Goal: Information Seeking & Learning: Check status

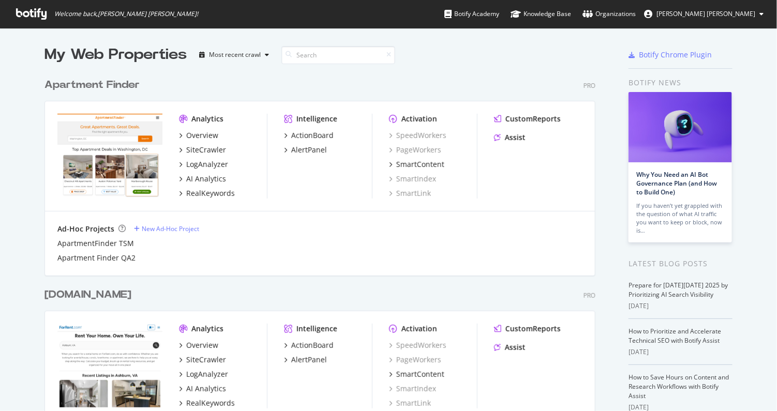
scroll to position [401, 758]
drag, startPoint x: 0, startPoint y: 0, endPoint x: 209, endPoint y: 16, distance: 209.6
click at [209, 16] on div "Welcome back, [PERSON_NAME] [PERSON_NAME] ! Botify Academy Knowledge Base Organ…" at bounding box center [388, 14] width 777 height 28
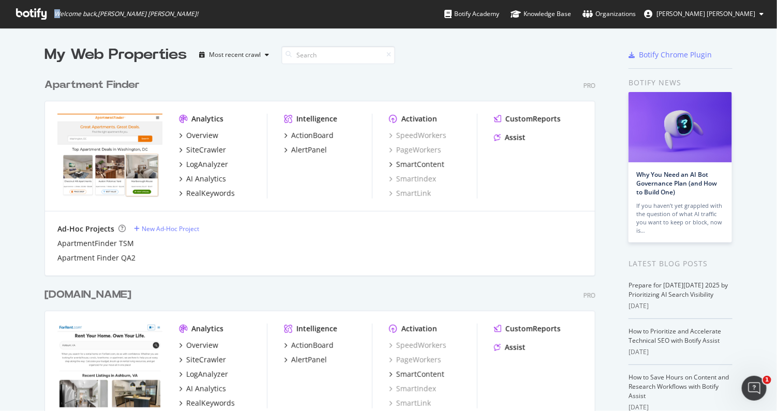
drag, startPoint x: 57, startPoint y: 11, endPoint x: 52, endPoint y: 12, distance: 5.2
click at [52, 12] on span "Welcome back, [PERSON_NAME] [PERSON_NAME] !" at bounding box center [107, 14] width 199 height 28
drag, startPoint x: 52, startPoint y: 12, endPoint x: 203, endPoint y: 20, distance: 151.3
click at [203, 20] on div "Welcome back, [PERSON_NAME] [PERSON_NAME] ! Botify Academy Knowledge Base Organ…" at bounding box center [388, 14] width 777 height 28
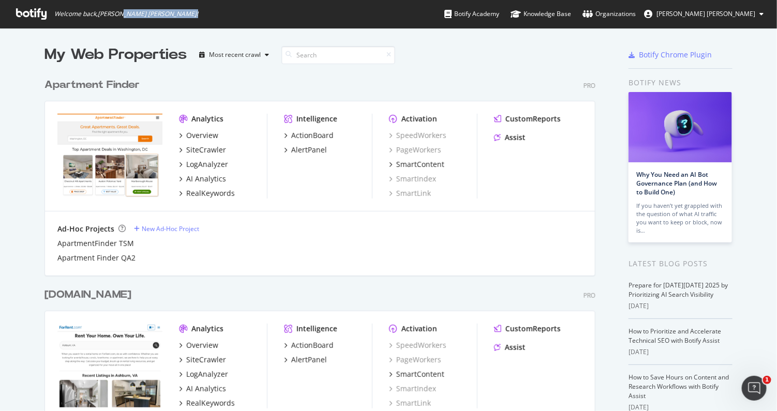
drag, startPoint x: 203, startPoint y: 20, endPoint x: 121, endPoint y: 16, distance: 82.4
click at [121, 16] on div "Welcome back, [PERSON_NAME] [PERSON_NAME] ! Botify Academy Knowledge Base Organ…" at bounding box center [388, 14] width 777 height 28
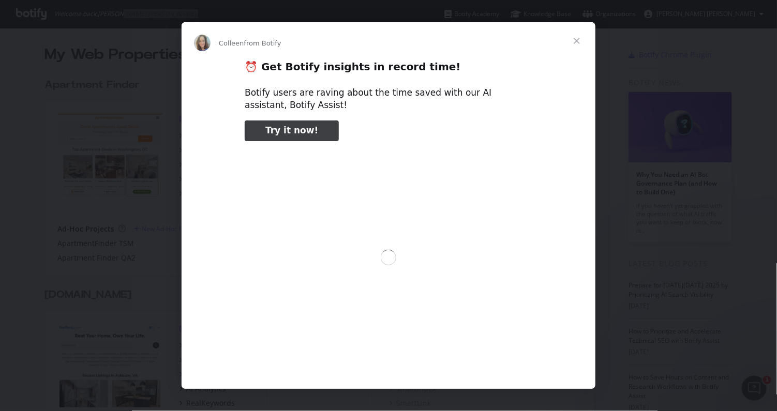
click at [111, 19] on div "Intercom messenger" at bounding box center [388, 205] width 777 height 411
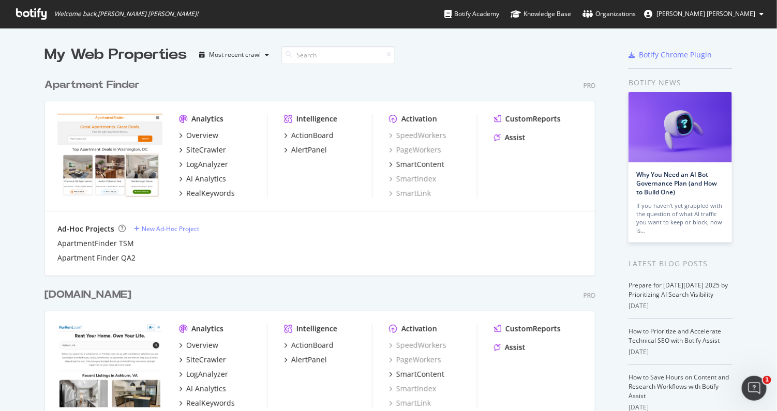
drag, startPoint x: 186, startPoint y: 264, endPoint x: 273, endPoint y: 268, distance: 87.0
click at [273, 268] on div "Ad-Hoc Projects New Ad-Hoc Project ApartmentFinder TSM Apartment Finder QA2" at bounding box center [320, 244] width 550 height 64
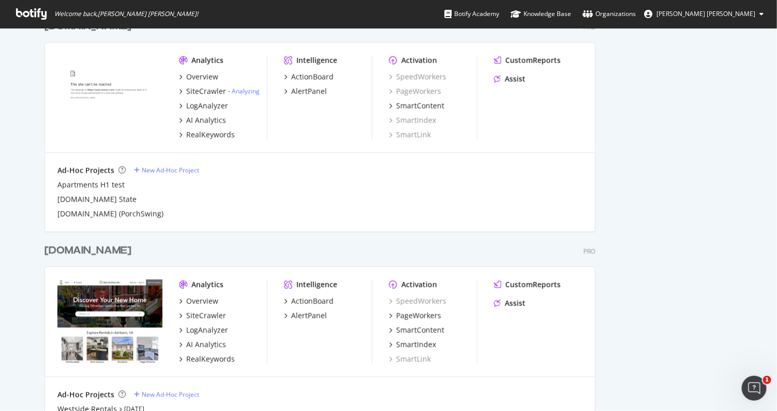
scroll to position [591, 0]
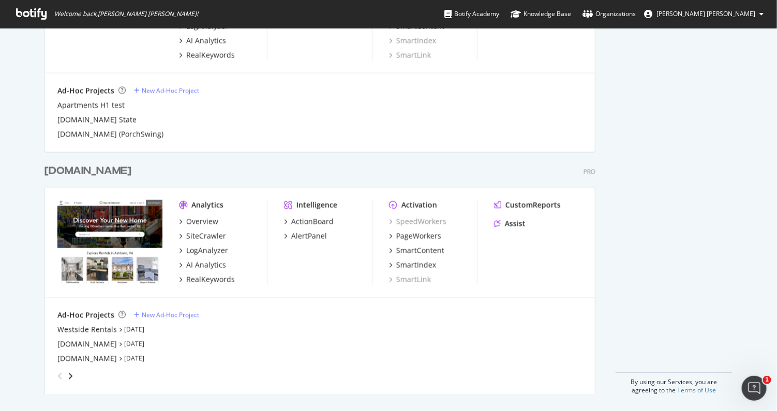
click at [96, 174] on div "[DOMAIN_NAME]" at bounding box center [88, 171] width 87 height 15
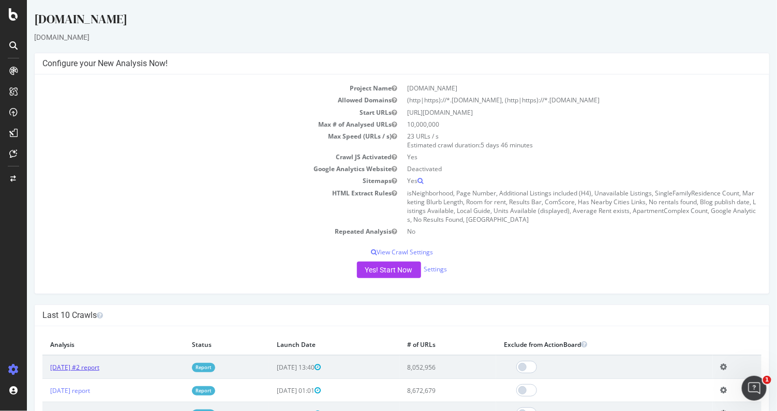
click at [92, 367] on link "[DATE] #2 report" at bounding box center [74, 367] width 49 height 9
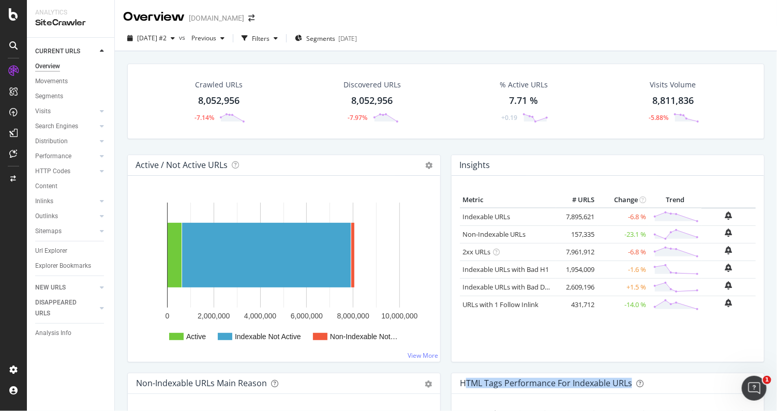
drag, startPoint x: 458, startPoint y: 379, endPoint x: 650, endPoint y: 384, distance: 191.5
click at [650, 384] on div "HTML Tags Performance for Indexable URLs" at bounding box center [596, 383] width 273 height 10
click at [649, 383] on div "HTML Tags Performance for Indexable URLs" at bounding box center [596, 383] width 273 height 10
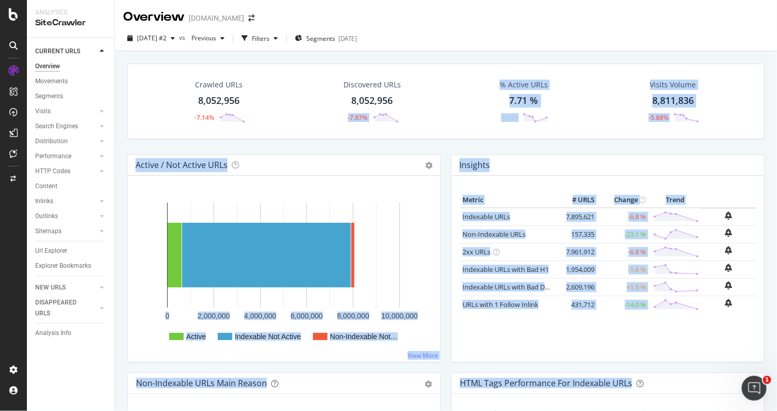
drag, startPoint x: 649, startPoint y: 383, endPoint x: 347, endPoint y: 109, distance: 407.7
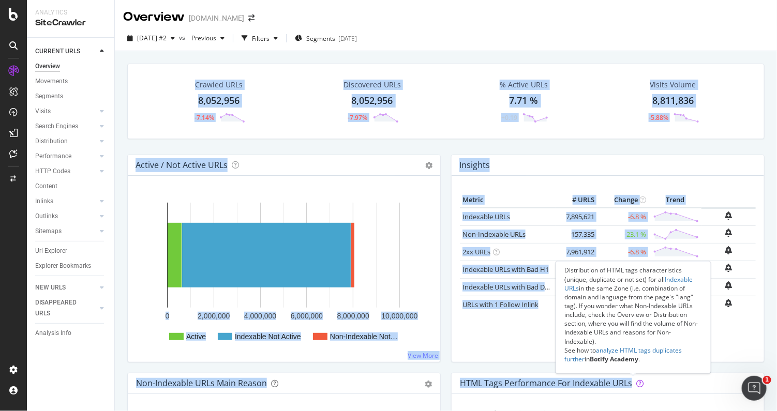
drag, startPoint x: 174, startPoint y: 66, endPoint x: 642, endPoint y: 388, distance: 567.1
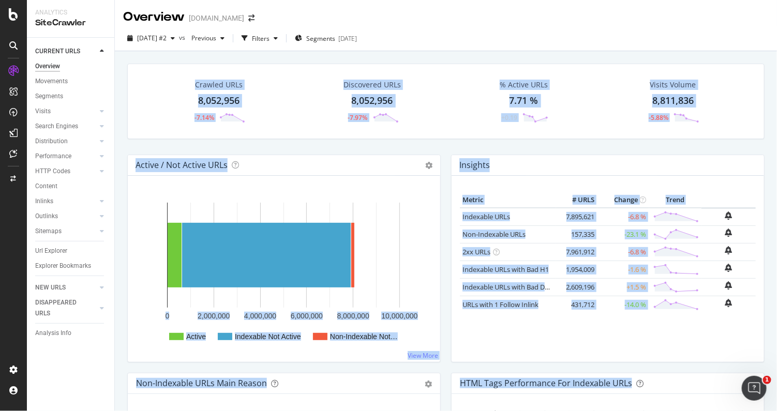
click at [405, 54] on div "Crawled URLs 8,052,956 -7.14% Discovered URLs 8,052,956 -7.97% % Active URLs 7.…" at bounding box center [446, 256] width 662 height 411
drag, startPoint x: 405, startPoint y: 54, endPoint x: 673, endPoint y: 383, distance: 424.1
click at [673, 383] on div "Crawled URLs 8,052,956 -7.14% Discovered URLs 8,052,956 -7.97% % Active URLs 7.…" at bounding box center [446, 256] width 662 height 411
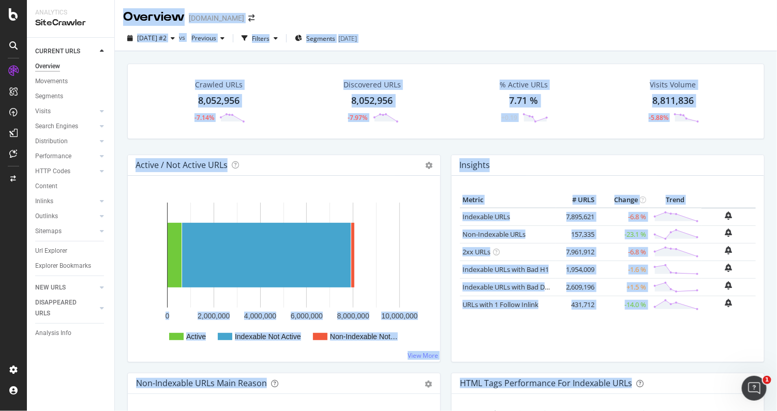
drag, startPoint x: 118, startPoint y: 10, endPoint x: 649, endPoint y: 377, distance: 644.6
click at [649, 377] on div "Overview [DOMAIN_NAME] [DATE] #2 vs Previous Filters Segments [DATE] Crawled UR…" at bounding box center [446, 205] width 662 height 411
click at [439, 146] on div "Crawled URLs 8,052,956 -7.14% Discovered URLs 8,052,956 -7.97% % Active URLs 7.…" at bounding box center [446, 109] width 648 height 91
click at [705, 410] on div "Overview [DOMAIN_NAME] [DATE] #2 vs Previous Filters Segments [DATE] Crawled UR…" at bounding box center [446, 205] width 662 height 411
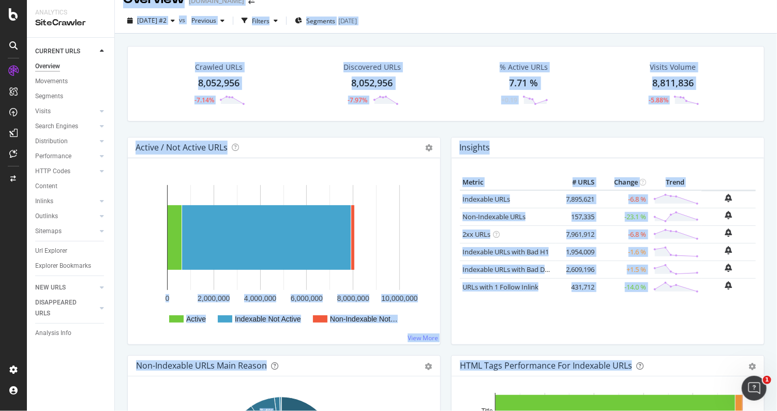
click at [439, 234] on div "Active / Not Active URLs Chart (by Value) Chart (by Percentage) Table Expand Ex…" at bounding box center [284, 246] width 324 height 218
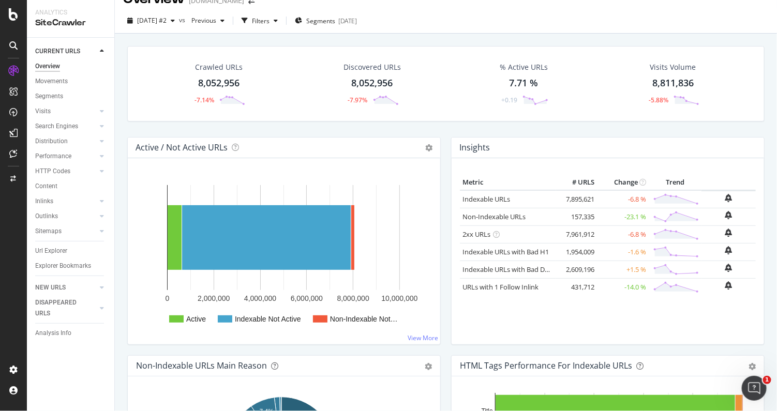
scroll to position [0, 0]
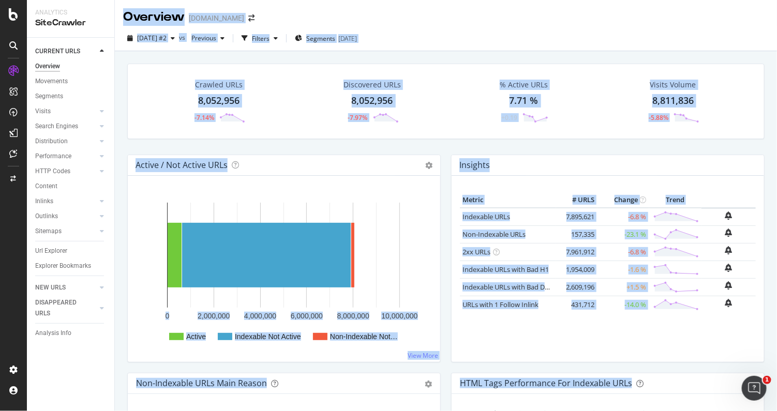
drag, startPoint x: 119, startPoint y: 19, endPoint x: 676, endPoint y: 384, distance: 666.1
click at [676, 384] on div "Overview [DOMAIN_NAME] [DATE] #2 vs Previous Filters Segments [DATE] Crawled UR…" at bounding box center [446, 205] width 662 height 411
click at [444, 151] on div "Crawled URLs 8,052,956 -7.14% Discovered URLs 8,052,956 -7.97% % Active URLs 7.…" at bounding box center [446, 109] width 648 height 91
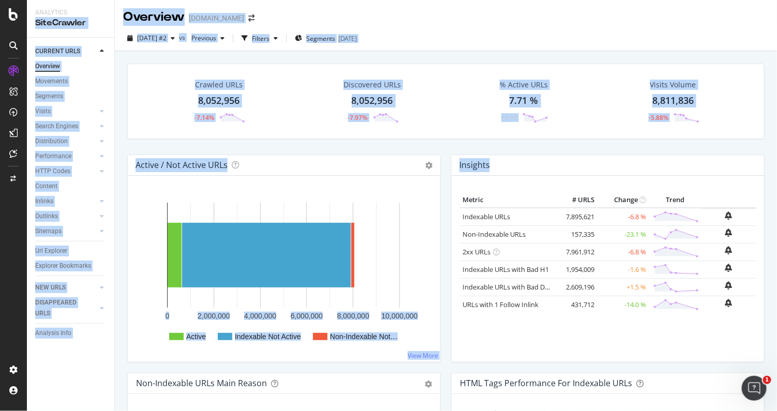
drag, startPoint x: 110, startPoint y: 9, endPoint x: 693, endPoint y: 371, distance: 685.5
click at [693, 371] on div "Analytics SiteCrawler CURRENT URLS Overview Movements Segments Visits Analysis …" at bounding box center [402, 205] width 750 height 411
click at [446, 156] on div "Insights Metric # URLS Change Trend Indexable URLs 7,895,621 -6.8 % Non-Indexab…" at bounding box center [608, 264] width 324 height 218
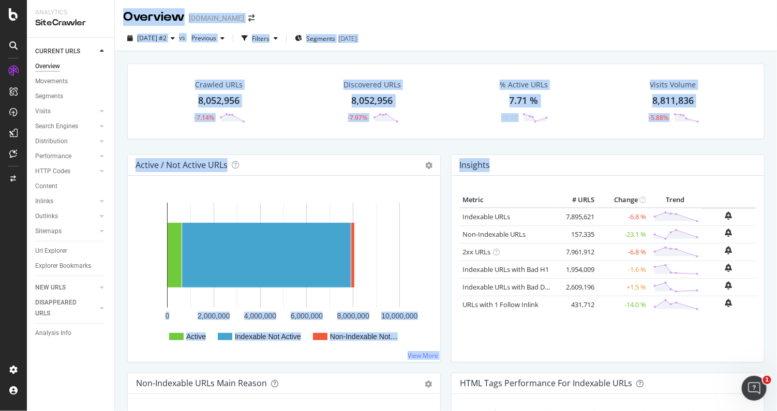
drag, startPoint x: 122, startPoint y: 16, endPoint x: 656, endPoint y: 370, distance: 641.0
click at [656, 370] on div "Overview [DOMAIN_NAME] [DATE] #2 vs Previous Filters Segments [DATE] Crawled UR…" at bounding box center [446, 205] width 662 height 411
click at [435, 145] on div "Crawled URLs 8,052,956 -7.14% Discovered URLs 8,052,956 -7.97% % Active URLs 7.…" at bounding box center [446, 109] width 648 height 91
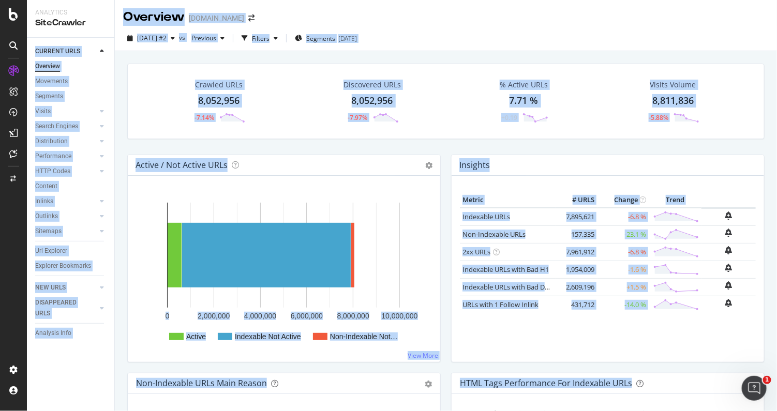
drag, startPoint x: 113, startPoint y: 21, endPoint x: 667, endPoint y: 396, distance: 669.5
click at [667, 396] on div "Analytics SiteCrawler CURRENT URLS Overview Movements Segments Visits Analysis …" at bounding box center [402, 205] width 750 height 411
click at [437, 146] on div "Crawled URLs 8,052,956 -7.14% Discovered URLs 8,052,956 -7.97% % Active URLs 7.…" at bounding box center [446, 109] width 648 height 91
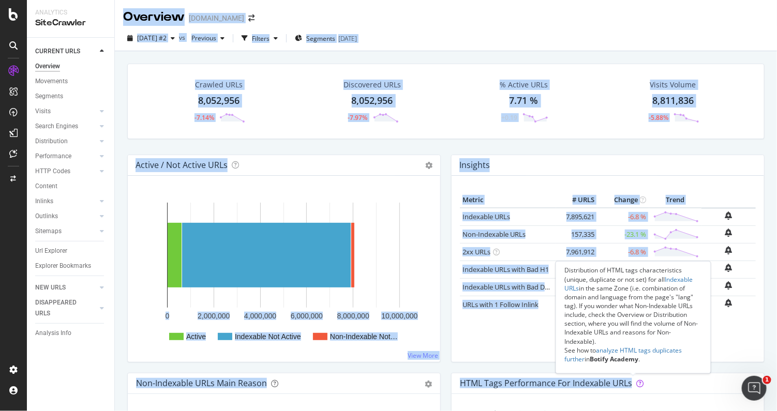
drag, startPoint x: 124, startPoint y: 20, endPoint x: 637, endPoint y: 385, distance: 629.6
click at [637, 385] on div "Overview [DOMAIN_NAME] [DATE] #2 vs Previous Filters Segments [DATE] Crawled UR…" at bounding box center [446, 205] width 662 height 411
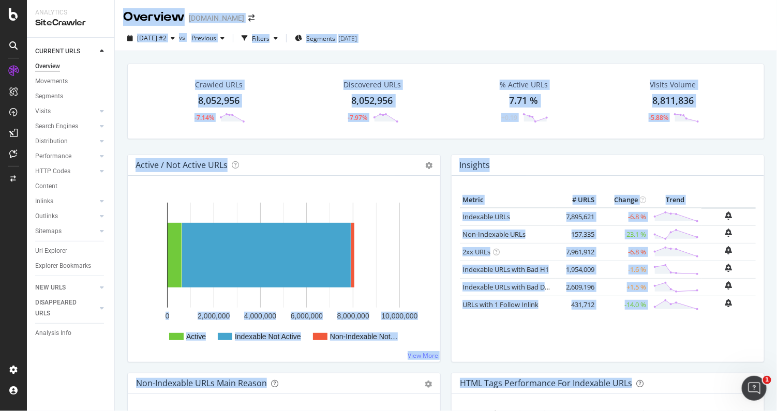
click at [438, 146] on div "Crawled URLs 8,052,956 -7.14% Discovered URLs 8,052,956 -7.97% % Active URLs 7.…" at bounding box center [446, 109] width 648 height 91
drag, startPoint x: 117, startPoint y: 19, endPoint x: 658, endPoint y: 408, distance: 665.9
click at [658, 408] on div "Overview [DOMAIN_NAME] [DATE] #2 vs Previous Filters Segments [DATE] Crawled UR…" at bounding box center [446, 205] width 662 height 411
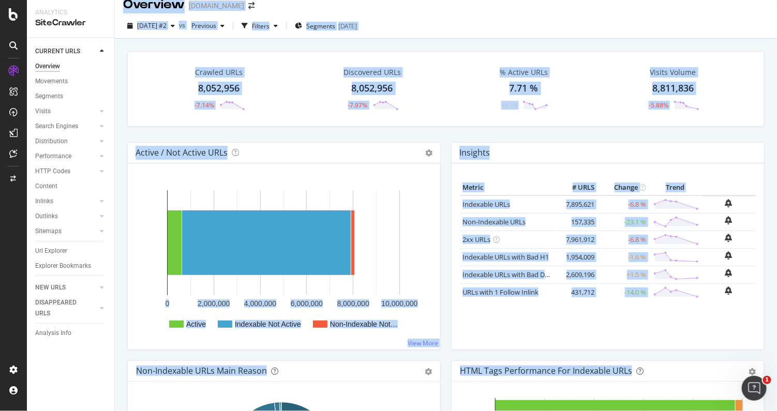
click at [435, 135] on div "Crawled URLs 8,052,956 -7.14% Discovered URLs 8,052,956 -7.97% % Active URLs 7.…" at bounding box center [446, 96] width 648 height 91
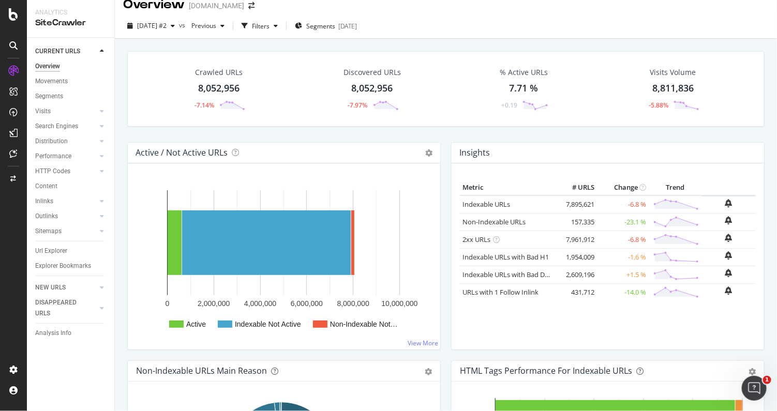
scroll to position [0, 0]
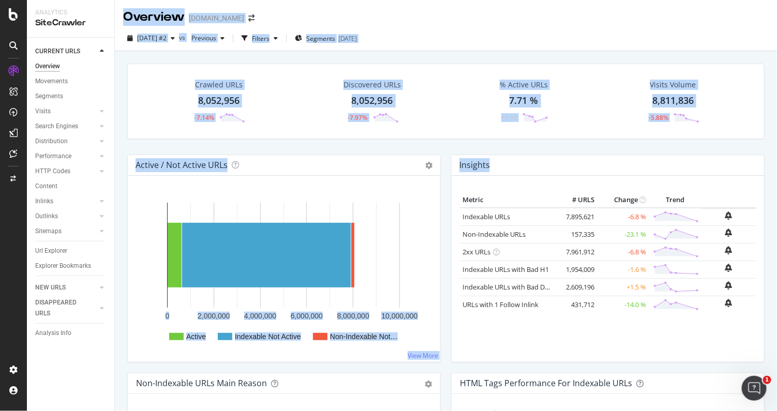
drag, startPoint x: 126, startPoint y: 14, endPoint x: 658, endPoint y: 369, distance: 640.2
click at [658, 369] on div "Overview [DOMAIN_NAME] [DATE] #2 vs Previous Filters Segments [DATE] Crawled UR…" at bounding box center [446, 205] width 662 height 411
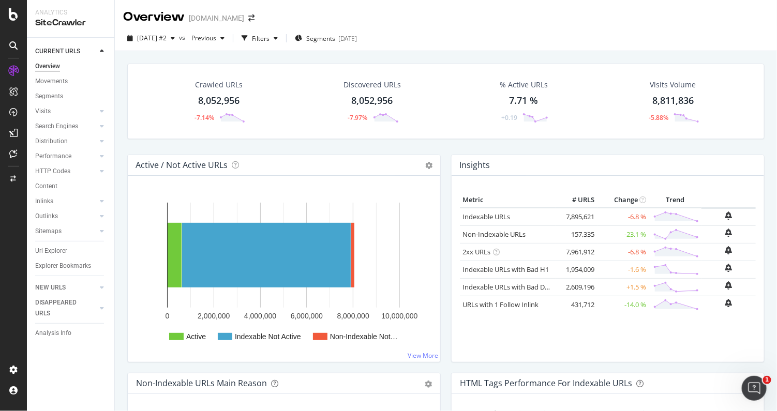
drag, startPoint x: 658, startPoint y: 369, endPoint x: 650, endPoint y: 389, distance: 21.1
click at [650, 389] on div "HTML Tags Performance for Indexable URLs Bar Bar (by Percentage) Table Export a…" at bounding box center [608, 384] width 313 height 21
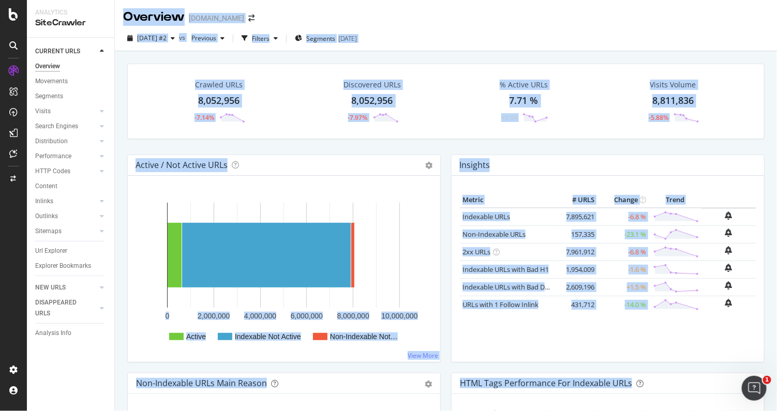
drag, startPoint x: 650, startPoint y: 389, endPoint x: 130, endPoint y: 20, distance: 638.4
click at [130, 20] on div "Overview [DOMAIN_NAME] [DATE] #2 vs Previous Filters Segments [DATE] Crawled UR…" at bounding box center [446, 205] width 662 height 411
click at [130, 20] on div "Overview" at bounding box center [154, 17] width 62 height 18
click at [125, 18] on div "Overview" at bounding box center [154, 17] width 62 height 18
drag, startPoint x: 125, startPoint y: 18, endPoint x: 690, endPoint y: 379, distance: 670.2
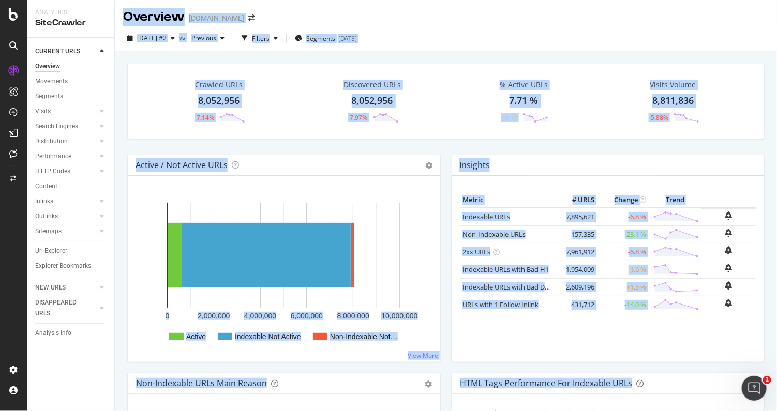
click at [690, 379] on div "Overview [DOMAIN_NAME] [DATE] #2 vs Previous Filters Segments [DATE] Crawled UR…" at bounding box center [446, 205] width 662 height 411
click at [437, 155] on div "Active / Not Active URLs Chart (by Value) Chart (by Percentage) Table Expand Ex…" at bounding box center [284, 264] width 324 height 218
drag, startPoint x: 124, startPoint y: 14, endPoint x: 688, endPoint y: 379, distance: 671.5
click at [688, 379] on div "Overview [DOMAIN_NAME] [DATE] #2 vs Previous Filters Segments [DATE] Crawled UR…" at bounding box center [446, 205] width 662 height 411
click at [438, 151] on div "Crawled URLs 8,052,956 -7.14% Discovered URLs 8,052,956 -7.97% % Active URLs 7.…" at bounding box center [446, 109] width 648 height 91
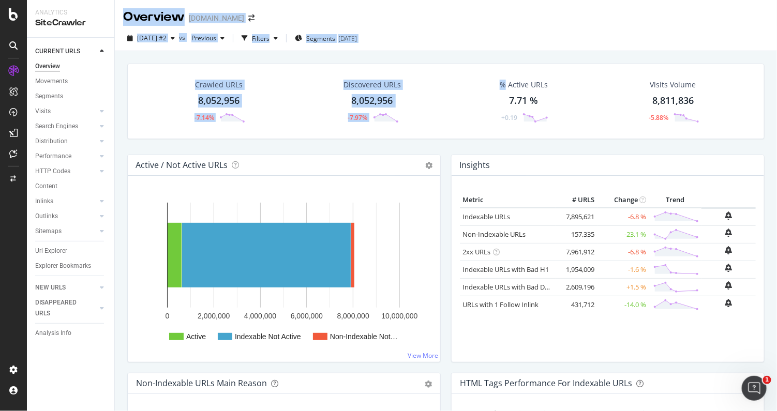
drag, startPoint x: 438, startPoint y: 151, endPoint x: 120, endPoint y: 9, distance: 348.1
click at [120, 9] on div "Overview [DOMAIN_NAME] [DATE] #2 vs Previous Filters Segments [DATE] Crawled UR…" at bounding box center [446, 205] width 662 height 411
click at [120, 9] on div "Overview [DOMAIN_NAME]" at bounding box center [446, 13] width 662 height 26
drag, startPoint x: 120, startPoint y: 9, endPoint x: 129, endPoint y: 17, distance: 12.5
click at [129, 17] on div "Overview [DOMAIN_NAME]" at bounding box center [446, 13] width 662 height 26
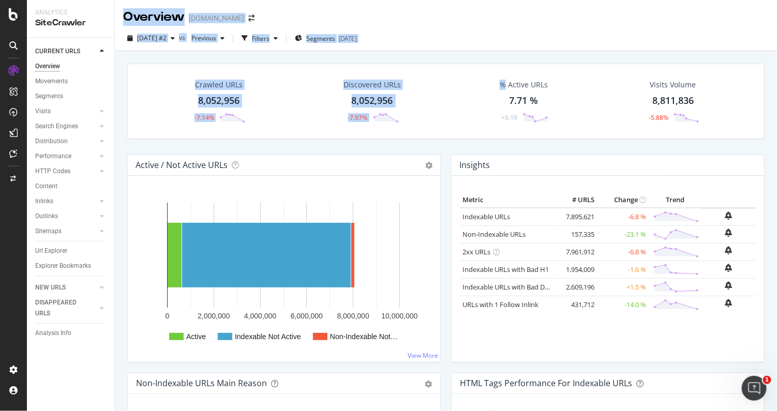
click at [129, 17] on div "Overview" at bounding box center [154, 17] width 62 height 18
click at [127, 14] on div "Overview" at bounding box center [154, 17] width 62 height 18
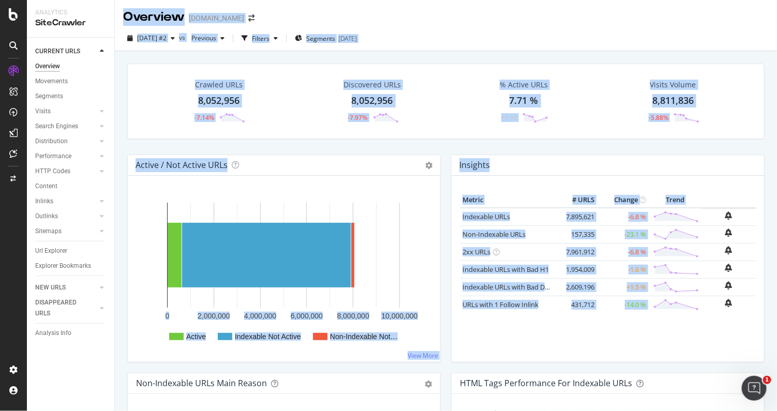
drag, startPoint x: 127, startPoint y: 14, endPoint x: 672, endPoint y: 363, distance: 647.7
click at [672, 363] on div "Overview [DOMAIN_NAME] [DATE] #2 vs Previous Filters Segments [DATE] Crawled UR…" at bounding box center [446, 205] width 662 height 411
click at [122, 11] on div "Overview [DOMAIN_NAME]" at bounding box center [446, 13] width 662 height 26
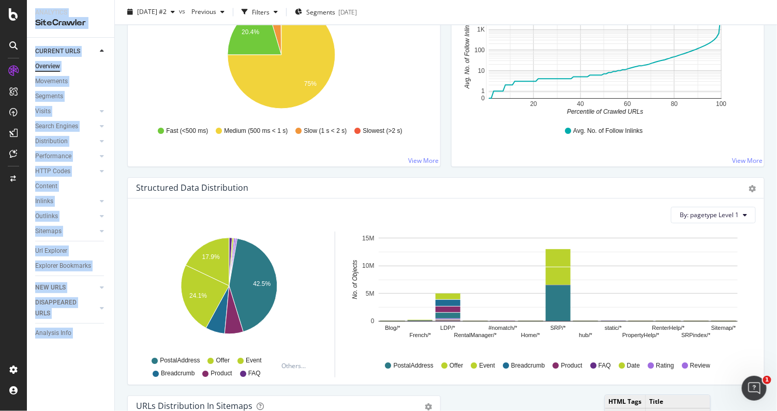
scroll to position [898, 0]
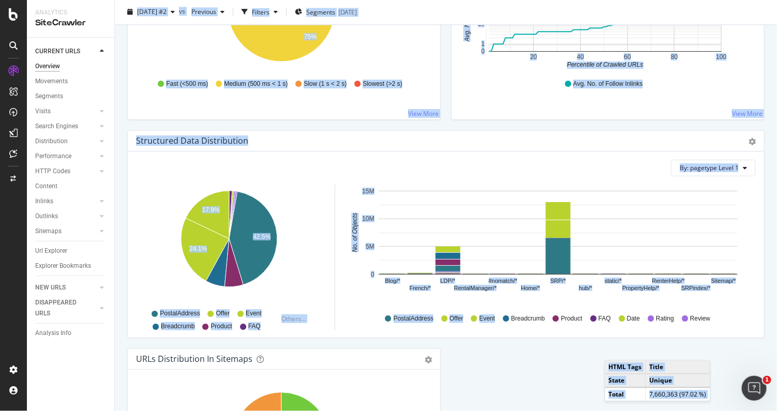
drag, startPoint x: 122, startPoint y: 11, endPoint x: 471, endPoint y: 343, distance: 482.0
click at [471, 343] on div "Overview [DOMAIN_NAME] [DATE] #2 vs Previous Filters Segments [DATE] Crawled UR…" at bounding box center [446, 205] width 662 height 411
click at [438, 124] on div "Load Time Distribution Pie Table Export as CSV Add to Custom Report Hold CTRL w…" at bounding box center [284, 21] width 324 height 218
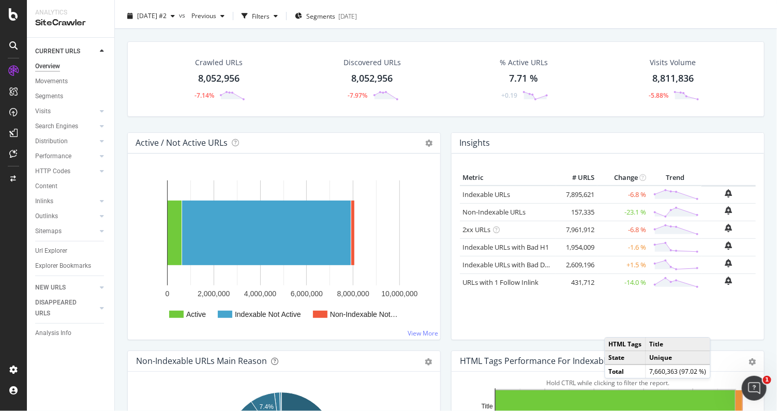
scroll to position [0, 0]
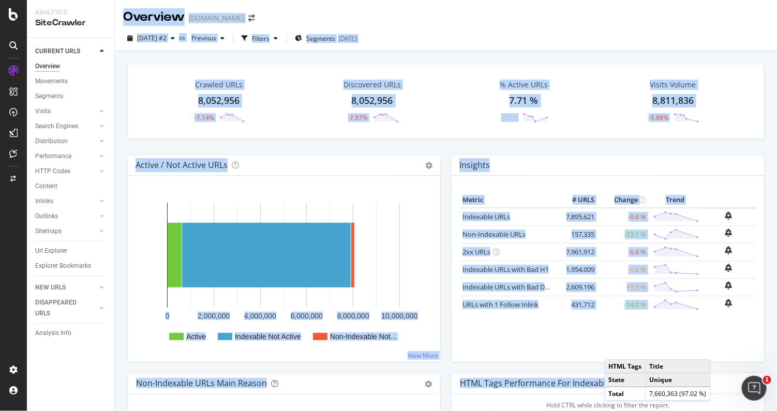
drag, startPoint x: 122, startPoint y: 12, endPoint x: 728, endPoint y: 382, distance: 709.7
click at [728, 382] on div "Overview [DOMAIN_NAME] [DATE] #2 vs Previous Filters Segments [DATE] Crawled UR…" at bounding box center [446, 205] width 662 height 411
click at [446, 360] on div "Insights Metric # URLS Change Trend Indexable URLs 7,895,621 -6.8 % Non-Indexab…" at bounding box center [608, 264] width 324 height 218
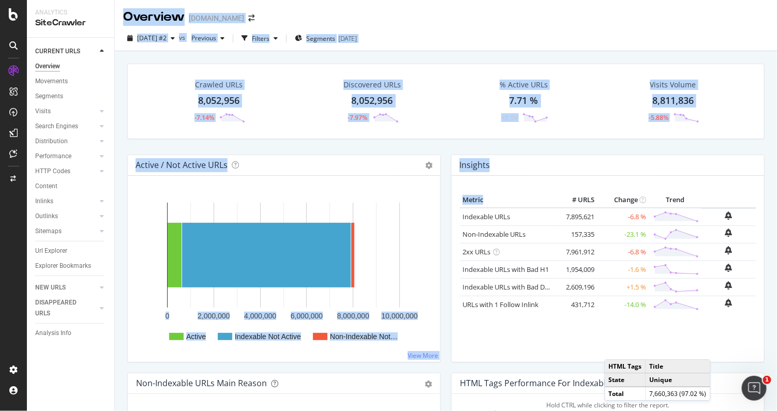
drag, startPoint x: 441, startPoint y: 360, endPoint x: 131, endPoint y: 20, distance: 460.4
click at [131, 20] on div "Overview [DOMAIN_NAME] [DATE] #2 vs Previous Filters Segments [DATE] Crawled UR…" at bounding box center [446, 205] width 662 height 411
click at [129, 17] on div "Overview" at bounding box center [154, 17] width 62 height 18
click at [119, 14] on div "Overview [DOMAIN_NAME]" at bounding box center [446, 13] width 662 height 26
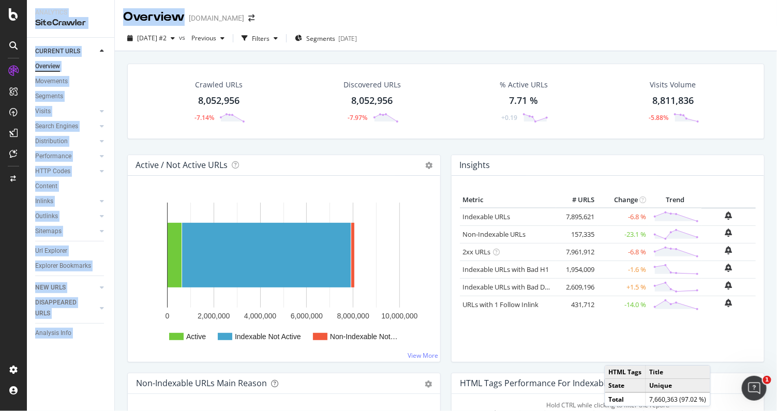
drag, startPoint x: 119, startPoint y: 14, endPoint x: 702, endPoint y: 418, distance: 708.9
click at [702, 411] on html "Analytics SiteCrawler CURRENT URLS Overview Movements Segments Visits Analysis …" at bounding box center [388, 205] width 777 height 411
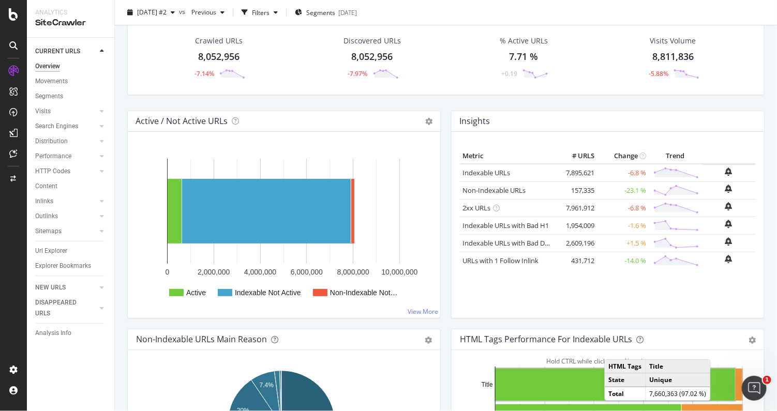
click at [446, 315] on div "Insights Metric # URLS Change Trend Indexable URLs 7,895,621 -6.8 % Non-Indexab…" at bounding box center [608, 220] width 324 height 218
drag, startPoint x: 1189, startPoint y: 490, endPoint x: 747, endPoint y: 381, distance: 455.1
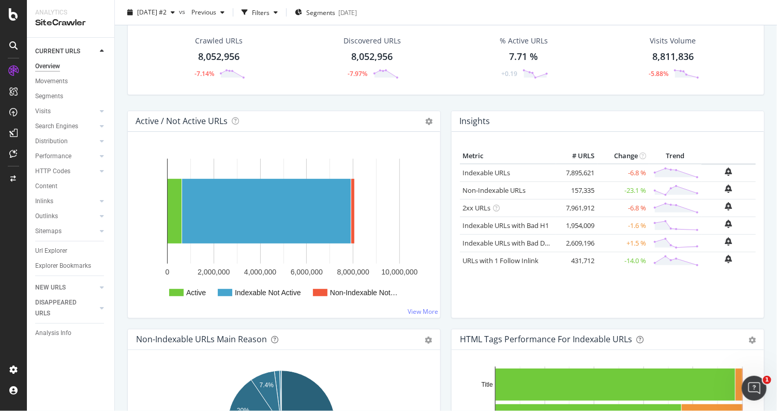
click at [446, 321] on div "Insights Metric # URLS Change Trend Indexable URLs 7,895,621 -6.8 % Non-Indexab…" at bounding box center [608, 220] width 324 height 218
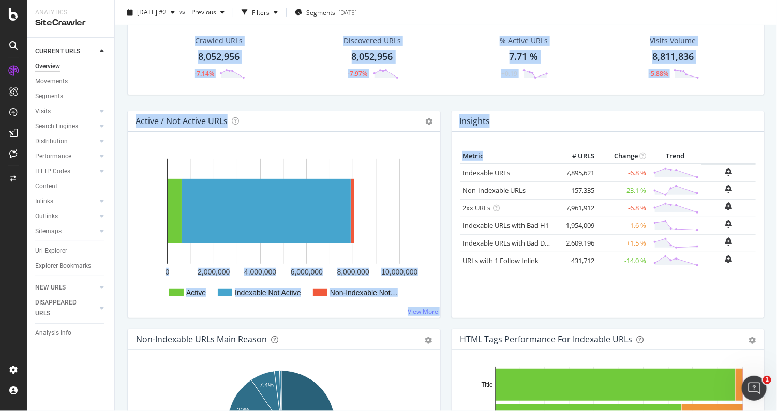
drag, startPoint x: 442, startPoint y: 321, endPoint x: 182, endPoint y: 43, distance: 381.1
click at [182, 43] on div "Crawled URLs 8,052,956 -7.14%" at bounding box center [218, 58] width 73 height 54
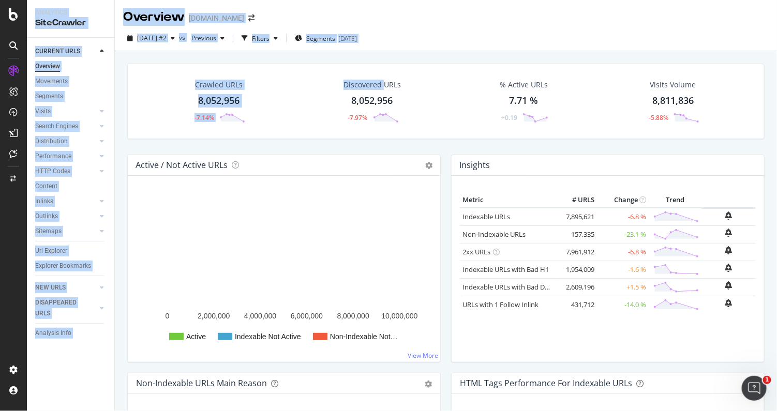
drag, startPoint x: 379, startPoint y: 53, endPoint x: 122, endPoint y: -4, distance: 263.4
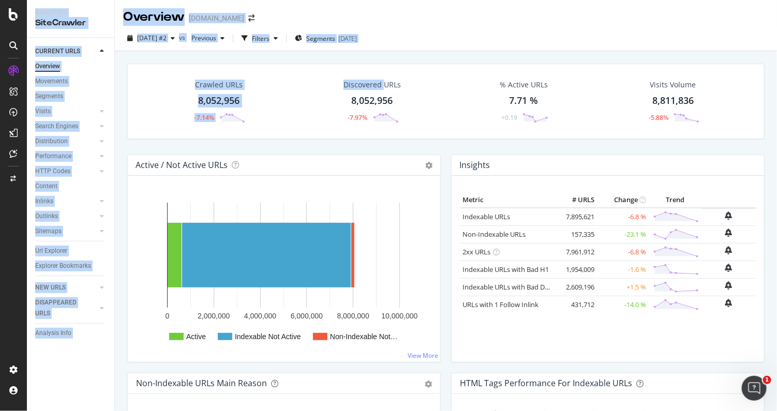
click at [122, 0] on html "Analytics SiteCrawler CURRENT URLS Overview Movements Segments Visits Analysis …" at bounding box center [388, 205] width 777 height 411
drag, startPoint x: 122, startPoint y: -4, endPoint x: 123, endPoint y: 65, distance: 68.8
click at [123, 65] on div "Crawled URLs 8,052,956 -7.14% Discovered URLs 8,052,956 -7.97% % Active URLs 7.…" at bounding box center [446, 109] width 648 height 91
click at [117, 56] on div "Crawled URLs 8,052,956 -7.14% Discovered URLs 8,052,956 -7.97% % Active URLs 7.…" at bounding box center [446, 256] width 662 height 411
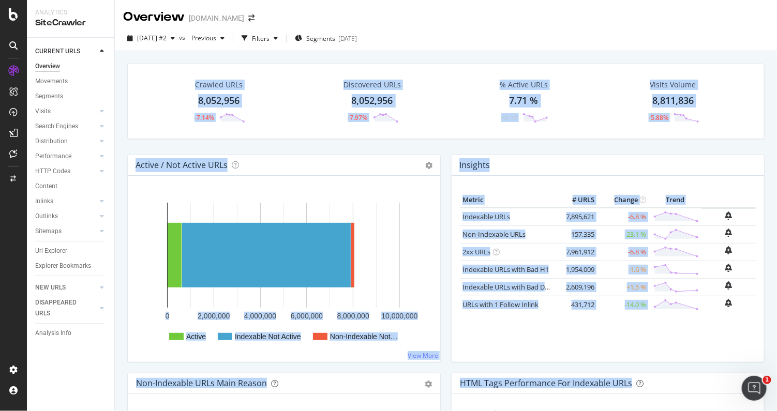
drag, startPoint x: 117, startPoint y: 56, endPoint x: 647, endPoint y: 379, distance: 619.8
click at [647, 379] on div "Crawled URLs 8,052,956 -7.14% Discovered URLs 8,052,956 -7.97% % Active URLs 7.…" at bounding box center [446, 256] width 662 height 411
click at [444, 141] on div "Crawled URLs 8,052,956 -7.14% Discovered URLs 8,052,956 -7.97% % Active URLs 7.…" at bounding box center [446, 109] width 648 height 91
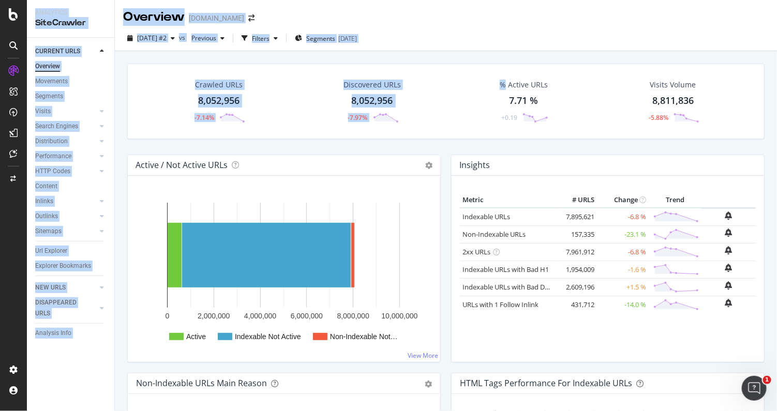
drag, startPoint x: 444, startPoint y: 141, endPoint x: 56, endPoint y: 6, distance: 410.3
click at [56, 6] on div "Analytics SiteCrawler CURRENT URLS Overview Movements Segments Visits Analysis …" at bounding box center [402, 205] width 750 height 411
click at [324, 6] on div "Overview [DOMAIN_NAME]" at bounding box center [446, 13] width 662 height 26
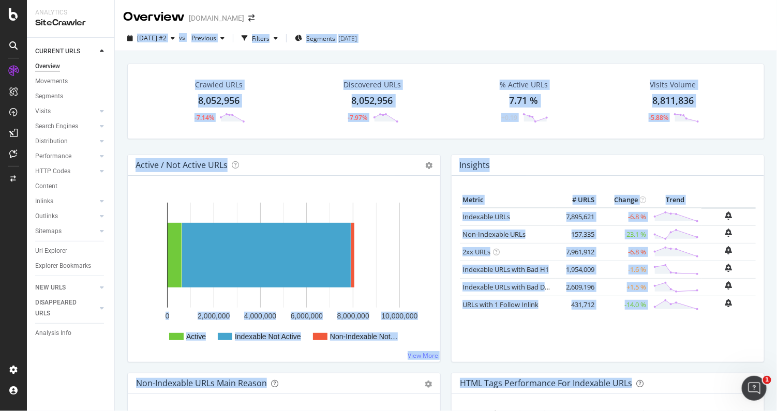
drag, startPoint x: 324, startPoint y: 6, endPoint x: 680, endPoint y: 409, distance: 538.5
click at [680, 409] on div "Overview [DOMAIN_NAME] [DATE] #2 vs Previous Filters Segments [DATE] Crawled UR…" at bounding box center [446, 205] width 662 height 411
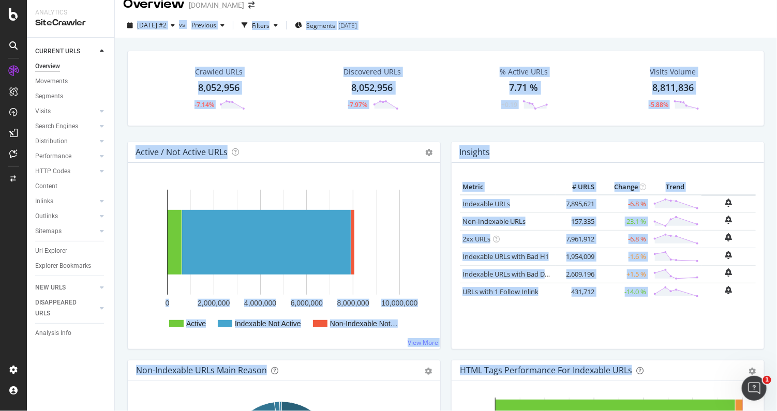
click at [450, 351] on div "Insights Metric # URLS Change Trend Indexable URLs 7,895,621 -6.8 % Non-Indexab…" at bounding box center [608, 251] width 324 height 218
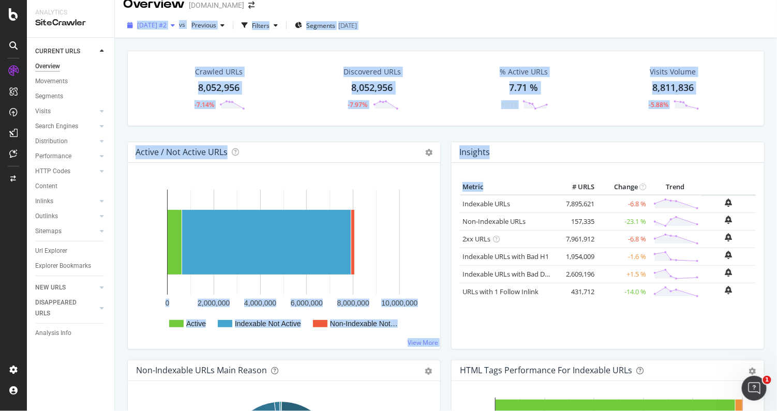
drag, startPoint x: 450, startPoint y: 351, endPoint x: 132, endPoint y: 26, distance: 454.8
click at [132, 26] on div "Overview [DOMAIN_NAME] [DATE] #2 vs Previous Filters Segments [DATE] Crawled UR…" at bounding box center [446, 205] width 662 height 411
drag, startPoint x: 132, startPoint y: 26, endPoint x: 525, endPoint y: 324, distance: 493.0
click at [525, 324] on div "Overview [DOMAIN_NAME] [DATE] #2 vs Previous Filters Segments [DATE] Crawled UR…" at bounding box center [446, 205] width 662 height 411
drag, startPoint x: 525, startPoint y: 324, endPoint x: 507, endPoint y: 154, distance: 171.2
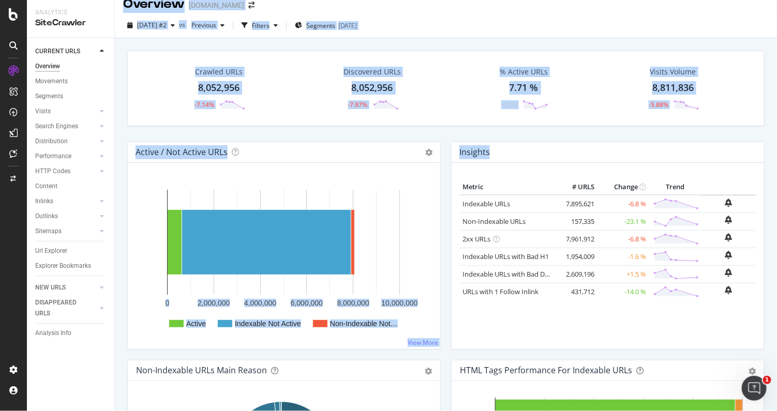
click at [507, 154] on div "Insights" at bounding box center [608, 152] width 313 height 21
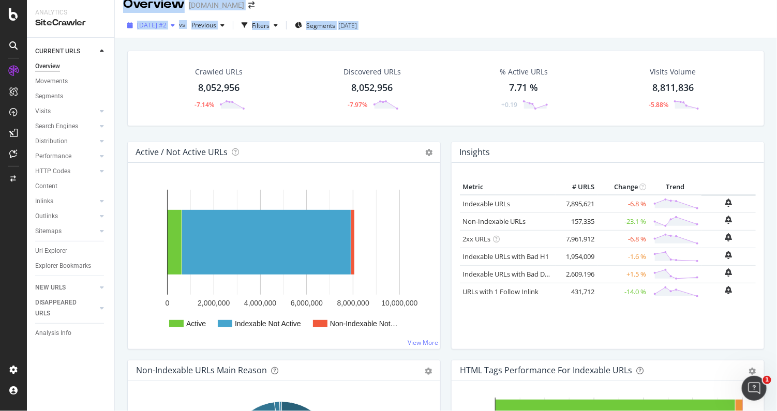
drag, startPoint x: 507, startPoint y: 154, endPoint x: 172, endPoint y: 31, distance: 356.6
click at [172, 31] on div "Overview [DOMAIN_NAME] [DATE] #2 vs Previous Filters Segments [DATE] Crawled UR…" at bounding box center [446, 205] width 662 height 411
drag, startPoint x: 172, startPoint y: 31, endPoint x: 124, endPoint y: 2, distance: 56.0
click at [124, 2] on div "Overview" at bounding box center [154, 4] width 62 height 18
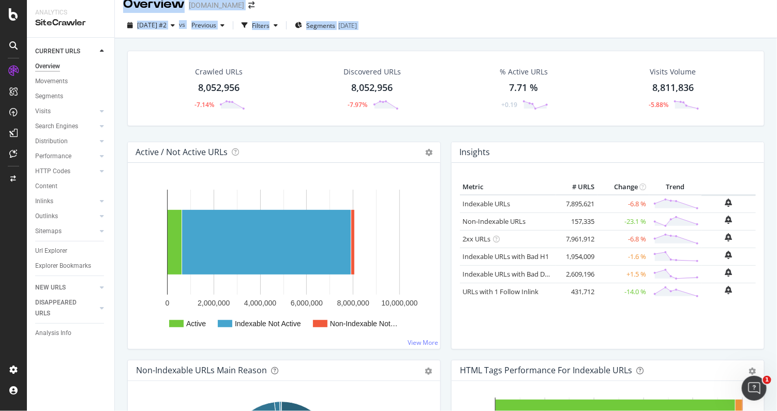
click at [123, 2] on div "Overview [DOMAIN_NAME]" at bounding box center [446, 0] width 662 height 26
click at [116, 1] on div "Overview [DOMAIN_NAME]" at bounding box center [446, 0] width 662 height 26
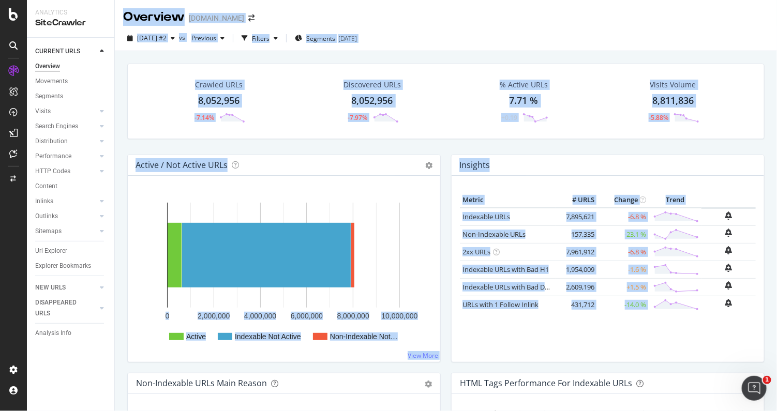
drag, startPoint x: 116, startPoint y: 1, endPoint x: 708, endPoint y: 377, distance: 701.1
click at [708, 377] on div "Overview [DOMAIN_NAME] [DATE] #2 vs Previous Filters Segments [DATE] Crawled UR…" at bounding box center [446, 205] width 662 height 411
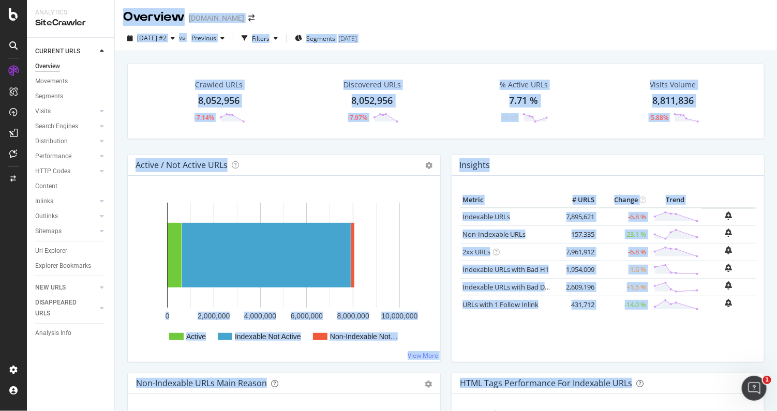
drag, startPoint x: 708, startPoint y: 377, endPoint x: 673, endPoint y: 391, distance: 38.5
click at [673, 391] on div "HTML Tags Performance for Indexable URLs Bar Bar (by Percentage) Table Export a…" at bounding box center [608, 384] width 313 height 21
click at [671, 391] on div "HTML Tags Performance for Indexable URLs Bar Bar (by Percentage) Table Export a…" at bounding box center [608, 384] width 313 height 21
drag, startPoint x: 668, startPoint y: 389, endPoint x: 122, endPoint y: 21, distance: 659.0
click at [122, 21] on div "Overview [DOMAIN_NAME] [DATE] #2 vs Previous Filters Segments [DATE] Crawled UR…" at bounding box center [446, 205] width 662 height 411
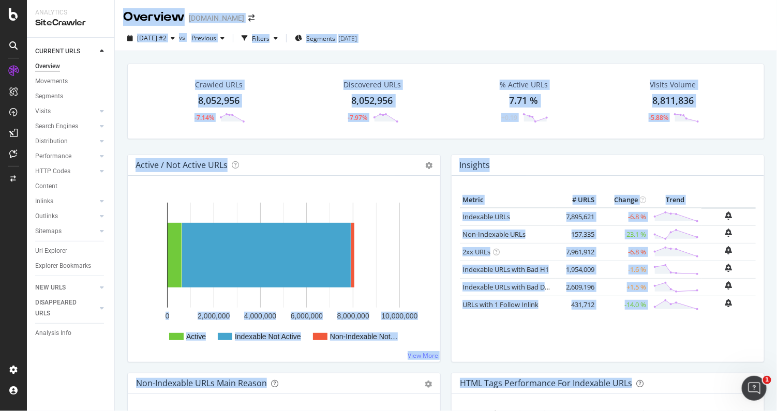
click at [122, 21] on div "Overview [DOMAIN_NAME]" at bounding box center [446, 13] width 662 height 26
click at [119, 17] on div "Overview [DOMAIN_NAME]" at bounding box center [446, 13] width 662 height 26
drag, startPoint x: 119, startPoint y: 17, endPoint x: 660, endPoint y: 408, distance: 668.1
click at [660, 408] on div "Overview [DOMAIN_NAME] [DATE] #2 vs Previous Filters Segments [DATE] Crawled UR…" at bounding box center [446, 205] width 662 height 411
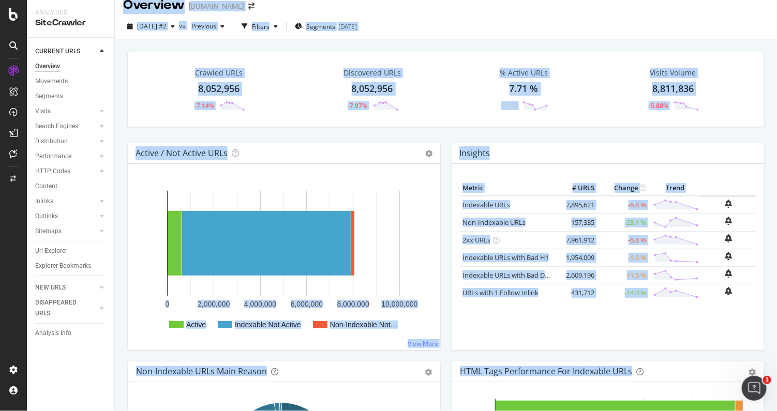
click at [452, 366] on div "HTML Tags Performance for Indexable URLs Bar Bar (by Percentage) Table Export a…" at bounding box center [608, 372] width 313 height 21
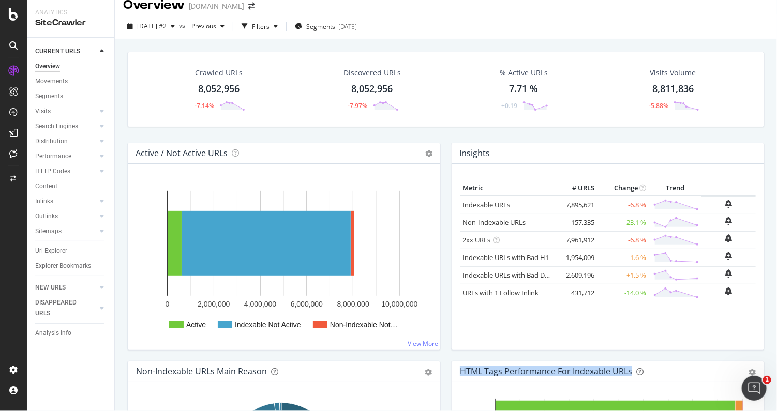
drag, startPoint x: 448, startPoint y: 366, endPoint x: 642, endPoint y: 362, distance: 193.6
click at [642, 362] on div "HTML Tags Performance for Indexable URLs Bar Bar (by Percentage) Table Export a…" at bounding box center [608, 372] width 313 height 21
drag, startPoint x: 642, startPoint y: 362, endPoint x: 646, endPoint y: 367, distance: 6.6
click at [646, 367] on div "HTML Tags Performance for Indexable URLs" at bounding box center [596, 371] width 273 height 10
click at [650, 378] on div "HTML Tags Performance for Indexable URLs Bar Bar (by Percentage) Table Export a…" at bounding box center [608, 372] width 313 height 21
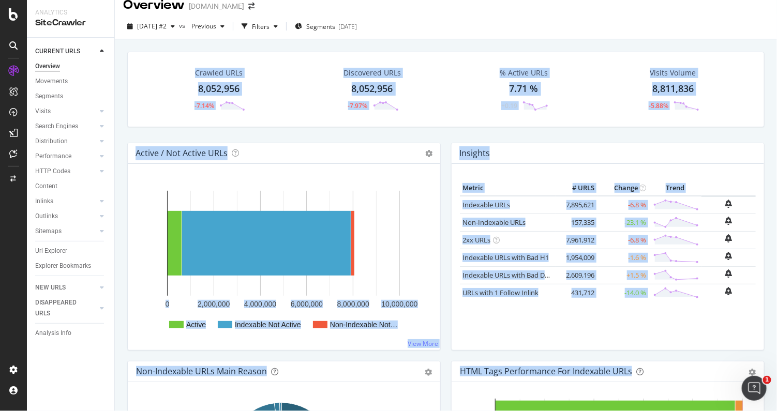
drag, startPoint x: 650, startPoint y: 378, endPoint x: 169, endPoint y: 65, distance: 574.5
drag, startPoint x: 169, startPoint y: 65, endPoint x: 660, endPoint y: 364, distance: 575.3
click at [660, 364] on div "Overview [DOMAIN_NAME] [DATE] #2 vs Previous Filters Segments [DATE] Crawled UR…" at bounding box center [446, 205] width 662 height 411
click at [435, 350] on div "Active / Not Active URLs Chart (by Value) Chart (by Percentage) Table Expand Ex…" at bounding box center [284, 252] width 324 height 218
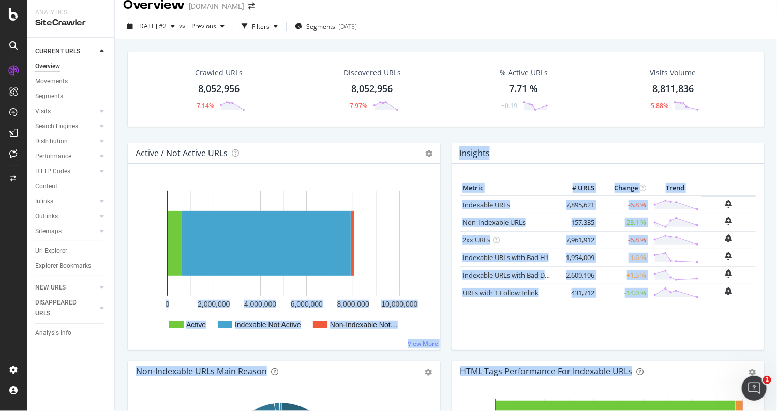
drag, startPoint x: 435, startPoint y: 350, endPoint x: 703, endPoint y: 375, distance: 269.7
drag, startPoint x: 703, startPoint y: 375, endPoint x: 659, endPoint y: 372, distance: 44.6
click at [659, 372] on div "HTML Tags Performance for Indexable URLs" at bounding box center [596, 371] width 273 height 10
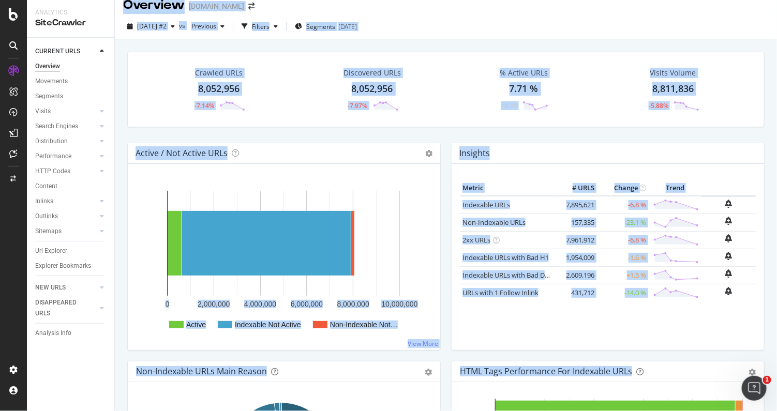
drag, startPoint x: 659, startPoint y: 372, endPoint x: 126, endPoint y: 11, distance: 643.6
click at [126, 11] on div "Overview [DOMAIN_NAME] [DATE] #2 vs Previous Filters Segments [DATE] Crawled UR…" at bounding box center [446, 205] width 662 height 411
click at [126, 11] on div "Overview" at bounding box center [154, 5] width 62 height 18
click at [124, 9] on div "Overview" at bounding box center [154, 5] width 62 height 18
drag, startPoint x: 124, startPoint y: 9, endPoint x: 638, endPoint y: 376, distance: 631.4
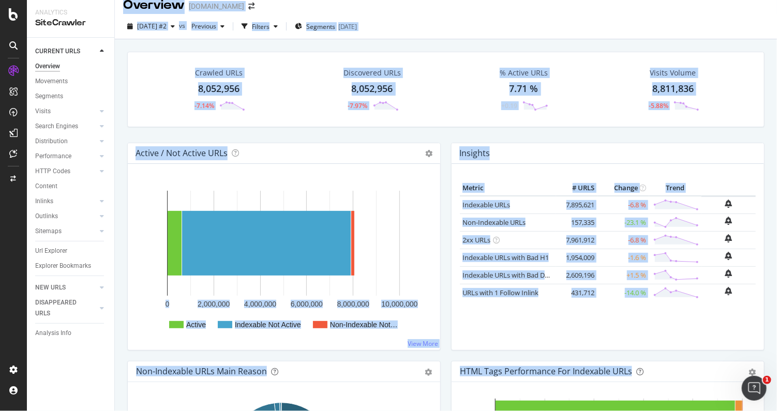
click at [638, 376] on div "Overview [DOMAIN_NAME] [DATE] #2 vs Previous Filters Segments [DATE] Crawled UR…" at bounding box center [446, 205] width 662 height 411
click at [435, 349] on div "Active Indexable Not Active Non-Indexable Not… 0 2,000,000 4,000,000 6,000,000 …" at bounding box center [284, 257] width 313 height 186
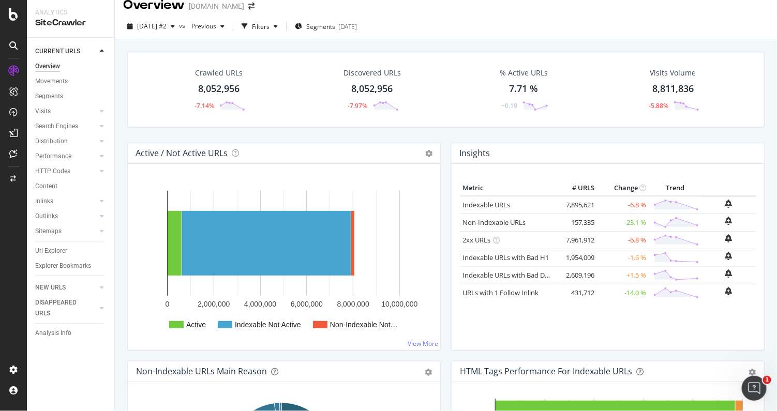
scroll to position [0, 0]
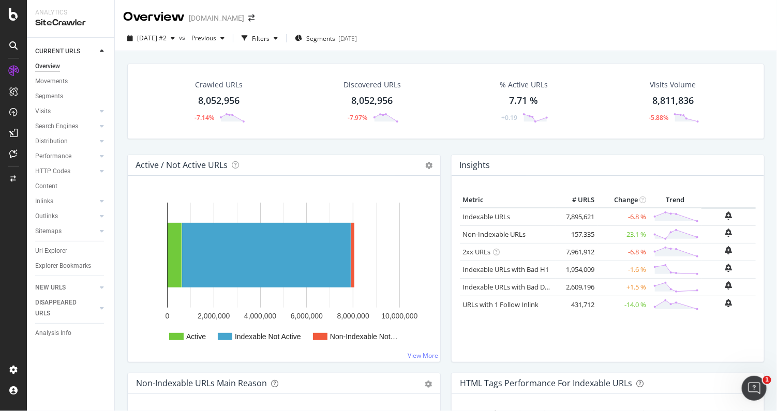
drag, startPoint x: 418, startPoint y: 42, endPoint x: 119, endPoint y: 7, distance: 301.2
click at [119, 7] on div "Overview [DOMAIN_NAME] [DATE] #2 vs Previous Filters Segments [DATE] Crawled UR…" at bounding box center [446, 205] width 662 height 411
click at [119, 7] on div "Overview [DOMAIN_NAME]" at bounding box center [446, 13] width 662 height 26
click at [124, 18] on div "Overview" at bounding box center [154, 17] width 62 height 18
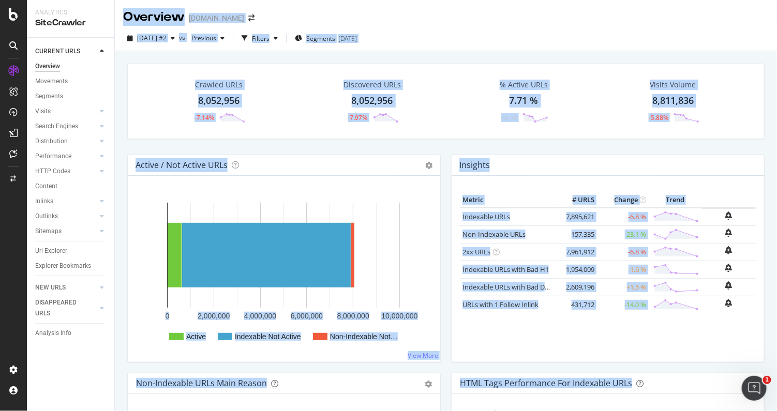
drag, startPoint x: 124, startPoint y: 18, endPoint x: 609, endPoint y: 416, distance: 628.0
click at [609, 411] on html "Analytics SiteCrawler CURRENT URLS Overview Movements Segments Visits Analysis …" at bounding box center [388, 205] width 777 height 411
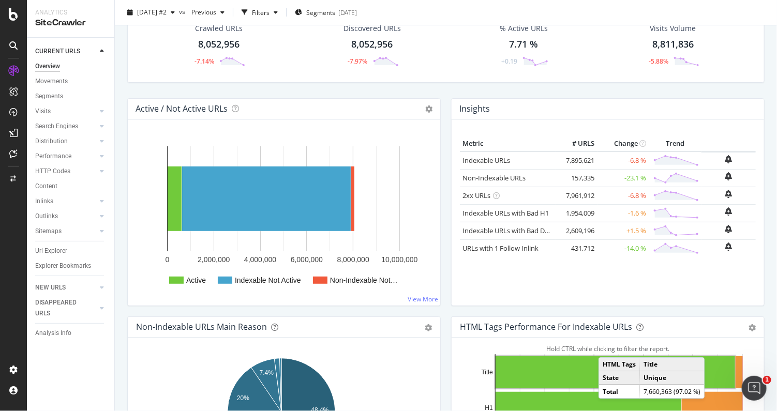
click at [440, 299] on div "Active / Not Active URLs Chart (by Value) Chart (by Percentage) Table Expand Ex…" at bounding box center [284, 207] width 324 height 218
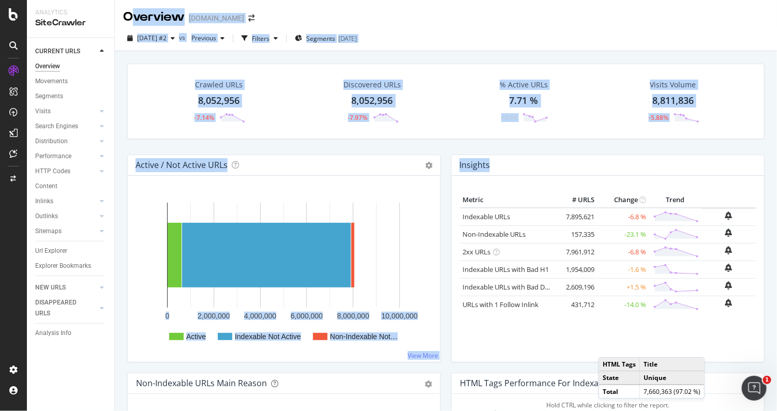
drag, startPoint x: 129, startPoint y: 17, endPoint x: 514, endPoint y: 333, distance: 497.9
click at [514, 333] on div "Overview [DOMAIN_NAME] [DATE] #2 vs Previous Filters Segments [DATE] Crawled UR…" at bounding box center [446, 205] width 662 height 411
click at [382, 147] on div "Crawled URLs 8,052,956 -7.14% Discovered URLs 8,052,956 -7.97% % Active URLs 7.…" at bounding box center [446, 109] width 648 height 91
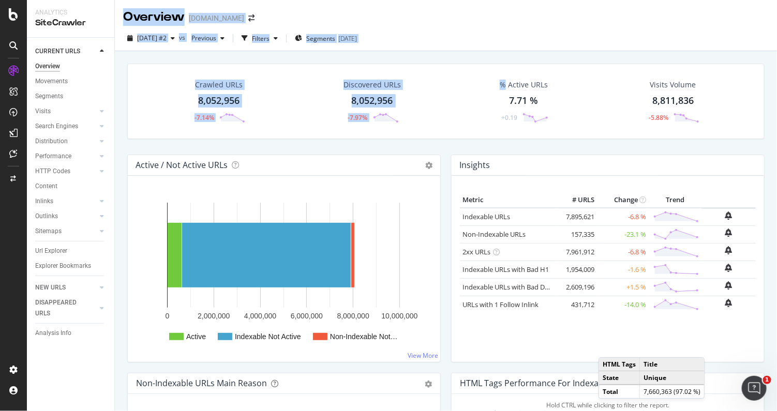
drag, startPoint x: 382, startPoint y: 146, endPoint x: 115, endPoint y: 13, distance: 298.3
click at [115, 13] on div "Overview [DOMAIN_NAME] [DATE] #2 vs Previous Filters Segments [DATE] Crawled UR…" at bounding box center [446, 205] width 662 height 411
click at [115, 13] on div "Overview [DOMAIN_NAME]" at bounding box center [446, 13] width 662 height 26
click at [116, 13] on div "Overview [DOMAIN_NAME]" at bounding box center [446, 13] width 662 height 26
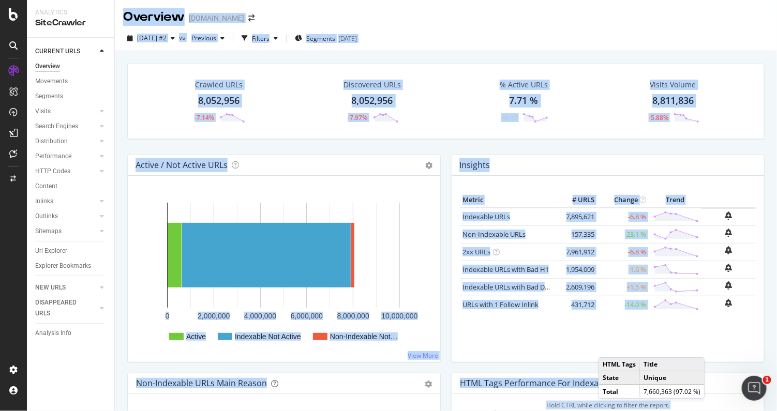
drag, startPoint x: 116, startPoint y: 13, endPoint x: 479, endPoint y: 410, distance: 537.3
click at [479, 411] on html "Analytics SiteCrawler CURRENT URLS Overview Movements Segments Visits Analysis …" at bounding box center [388, 205] width 777 height 411
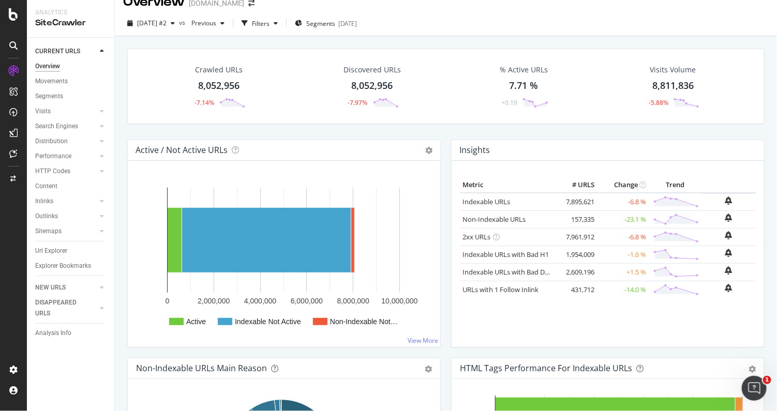
drag, startPoint x: 479, startPoint y: 410, endPoint x: 443, endPoint y: 327, distance: 90.4
click at [446, 327] on div "Insights Metric # URLS Change Trend Indexable URLs 7,895,621 -6.8 % Non-Indexab…" at bounding box center [608, 249] width 324 height 218
